Goal: Book appointment/travel/reservation

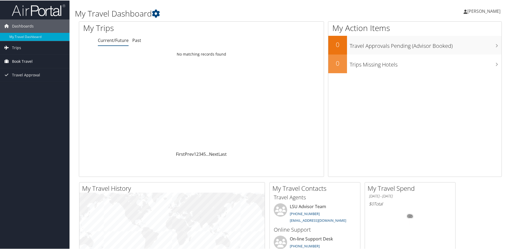
click at [31, 59] on span "Book Travel" at bounding box center [22, 60] width 21 height 13
click at [39, 78] on link "Book/Manage Online Trips" at bounding box center [35, 80] width 70 height 8
